Goal: Check status: Check status

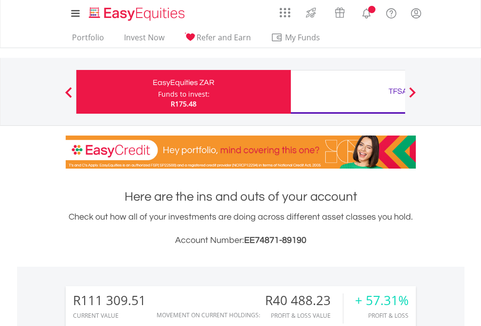
scroll to position [93, 153]
click at [158, 92] on div "Funds to invest:" at bounding box center [184, 94] width 52 height 10
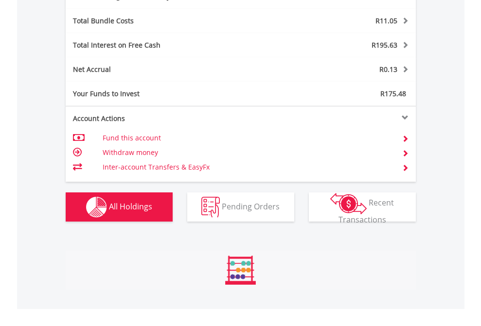
scroll to position [93, 153]
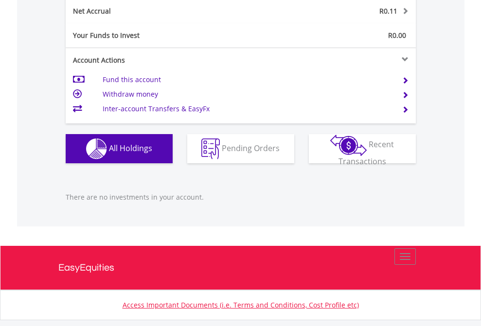
scroll to position [985, 0]
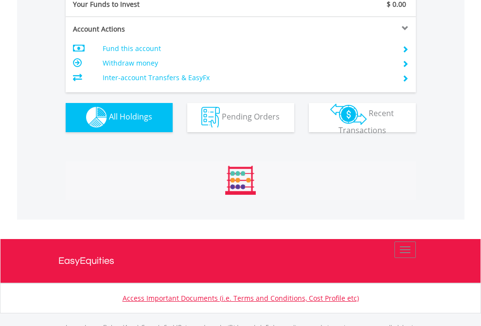
scroll to position [962, 0]
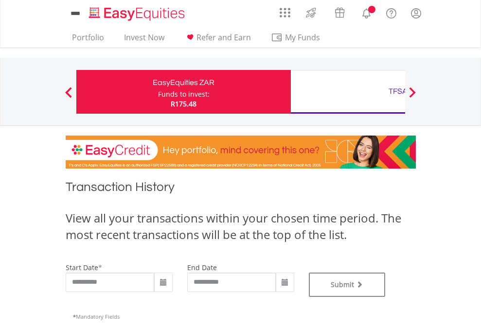
type input "**********"
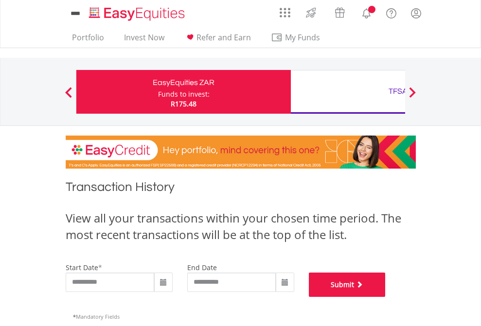
click at [385, 297] on button "Submit" at bounding box center [347, 285] width 77 height 24
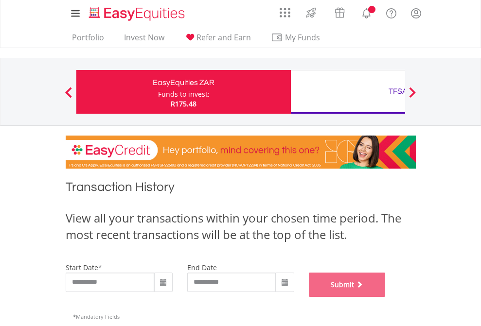
scroll to position [394, 0]
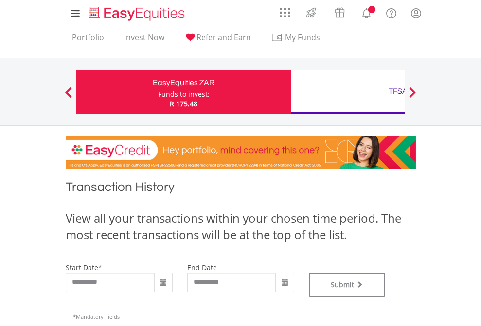
click at [347, 92] on div "TFSA" at bounding box center [397, 92] width 203 height 14
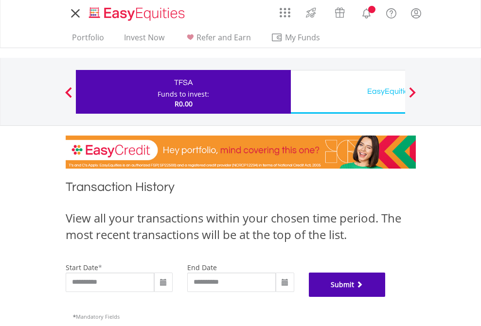
click at [385, 297] on button "Submit" at bounding box center [347, 285] width 77 height 24
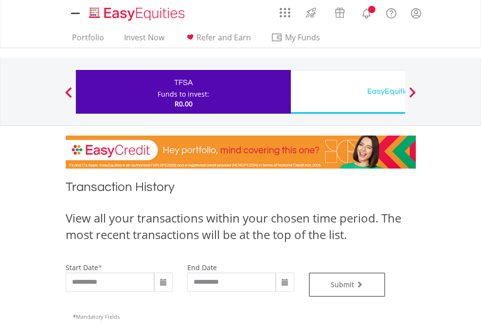
click at [347, 92] on div "EasyEquities USD" at bounding box center [397, 92] width 203 height 14
